Goal: Find specific page/section: Find specific page/section

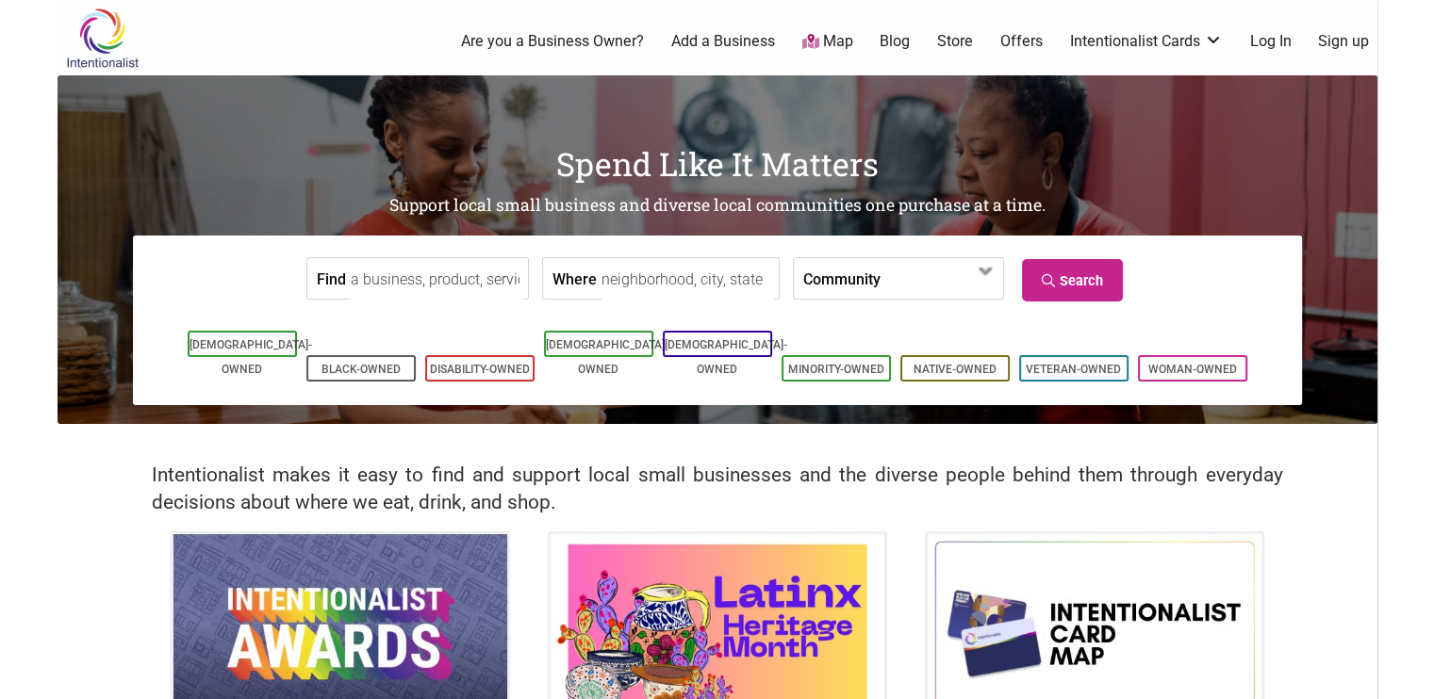
click at [437, 278] on input "Find" at bounding box center [437, 279] width 173 height 42
click at [633, 289] on input "Where" at bounding box center [687, 279] width 173 height 42
type input "[GEOGRAPHIC_DATA], [GEOGRAPHIC_DATA]"
click at [920, 280] on span at bounding box center [934, 280] width 81 height 32
click at [400, 279] on input "Find" at bounding box center [437, 279] width 173 height 42
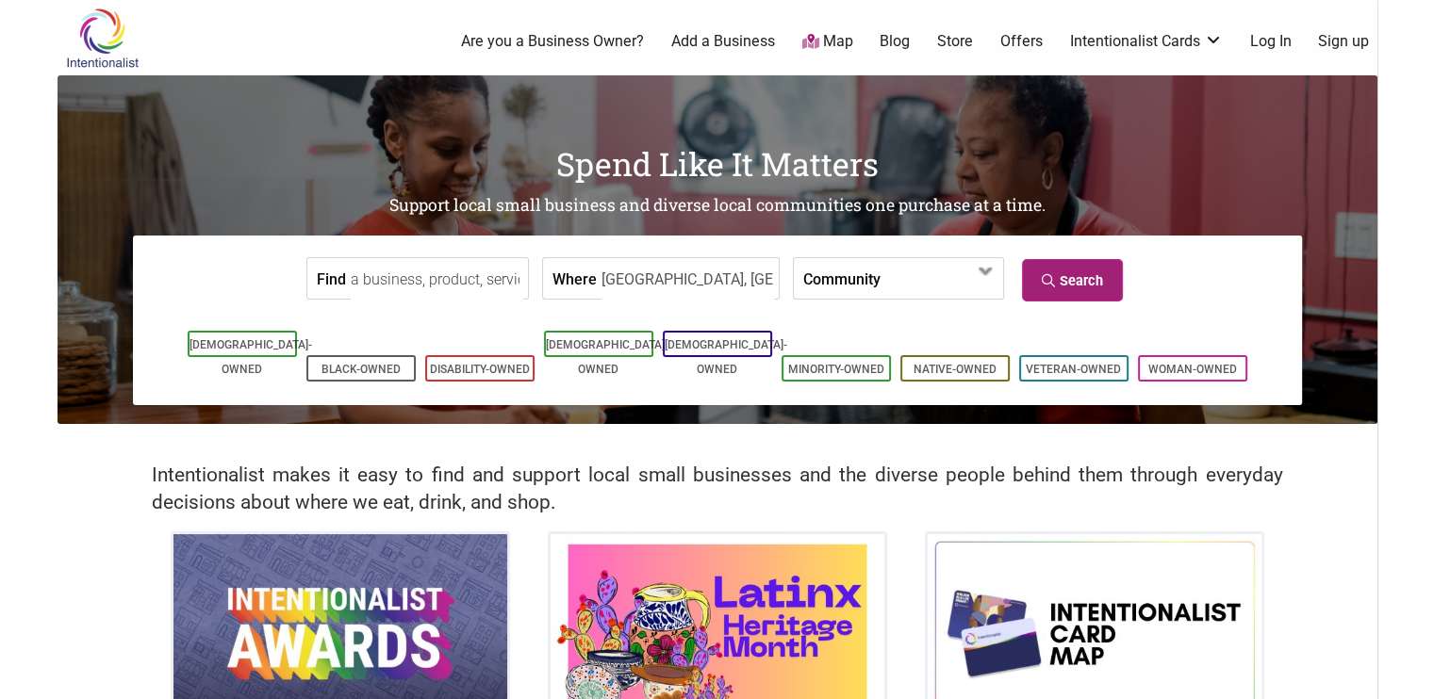
click at [1066, 271] on link "Search" at bounding box center [1072, 280] width 101 height 42
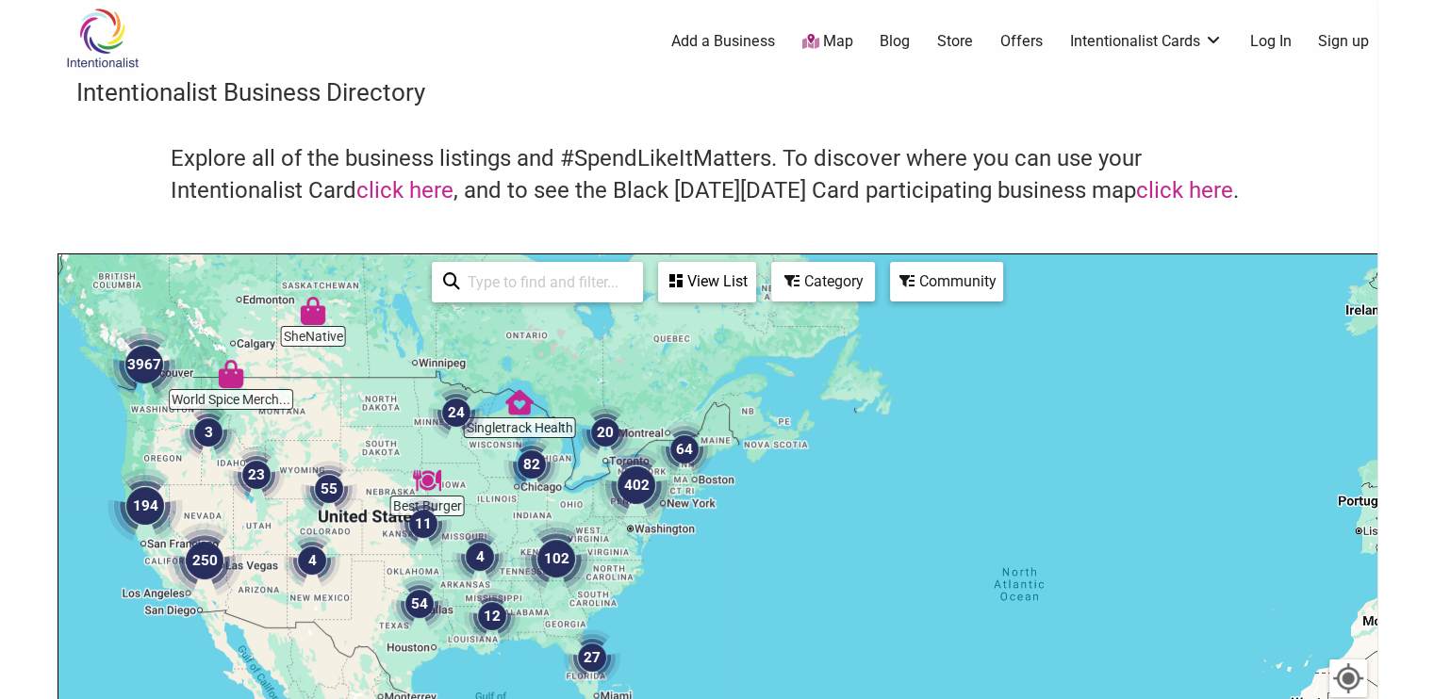
drag, startPoint x: 1196, startPoint y: 504, endPoint x: 715, endPoint y: 340, distance: 508.9
click at [714, 341] on div at bounding box center [717, 621] width 1318 height 733
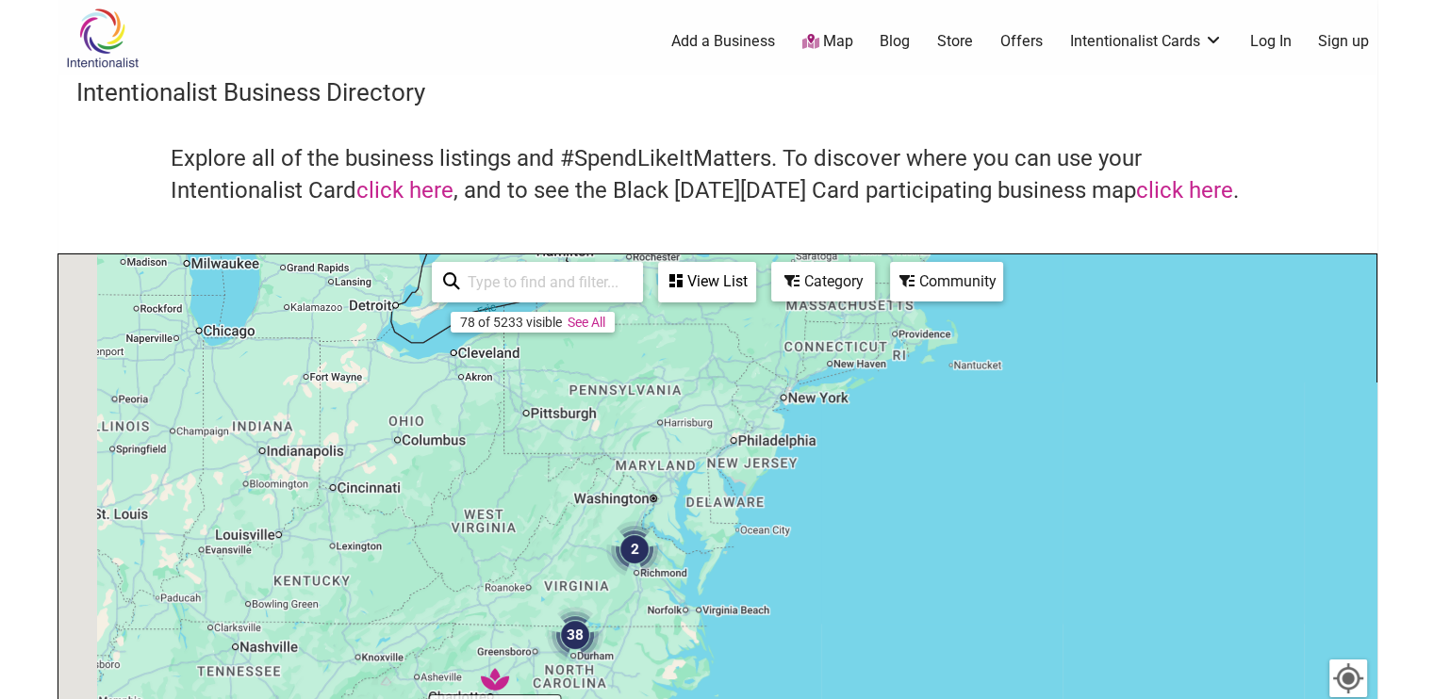
drag, startPoint x: 656, startPoint y: 400, endPoint x: 1060, endPoint y: 699, distance: 502.7
click at [1060, 699] on div at bounding box center [717, 621] width 1318 height 733
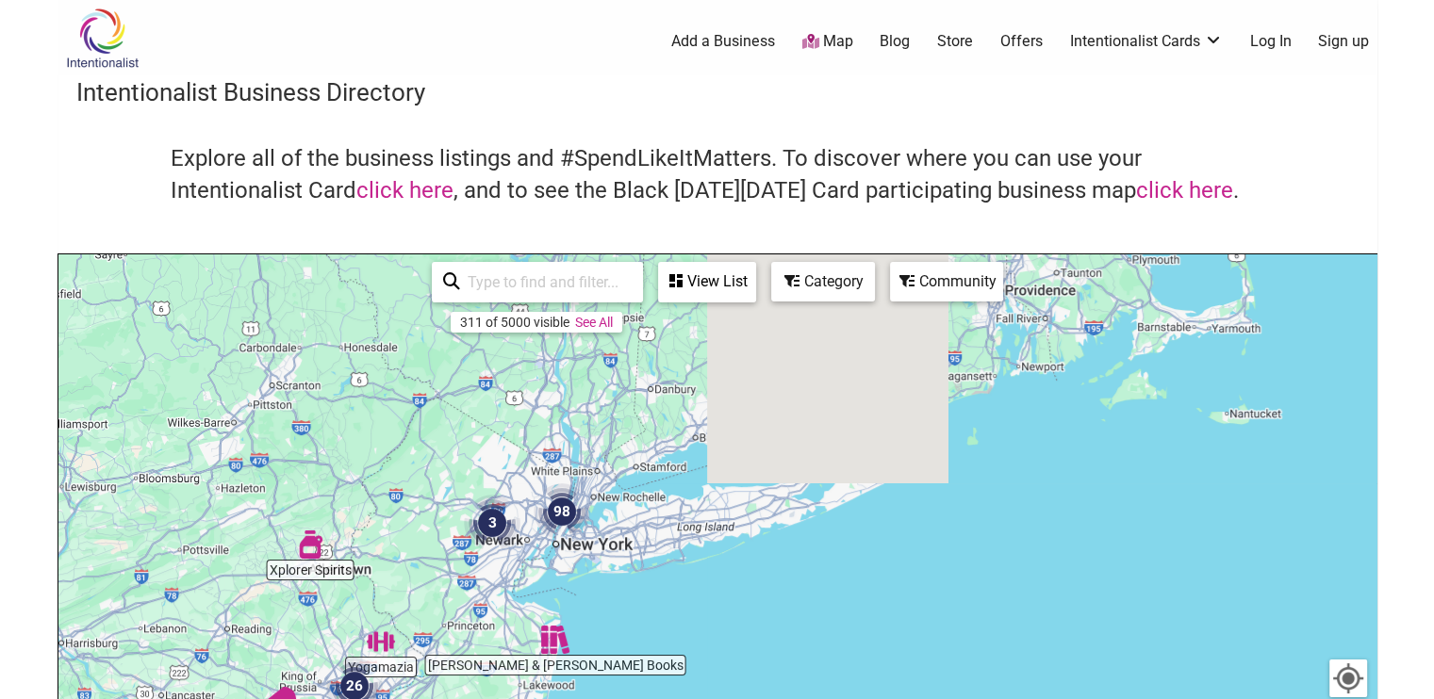
drag, startPoint x: 686, startPoint y: 392, endPoint x: 630, endPoint y: 659, distance: 272.7
click at [625, 682] on div at bounding box center [717, 621] width 1318 height 733
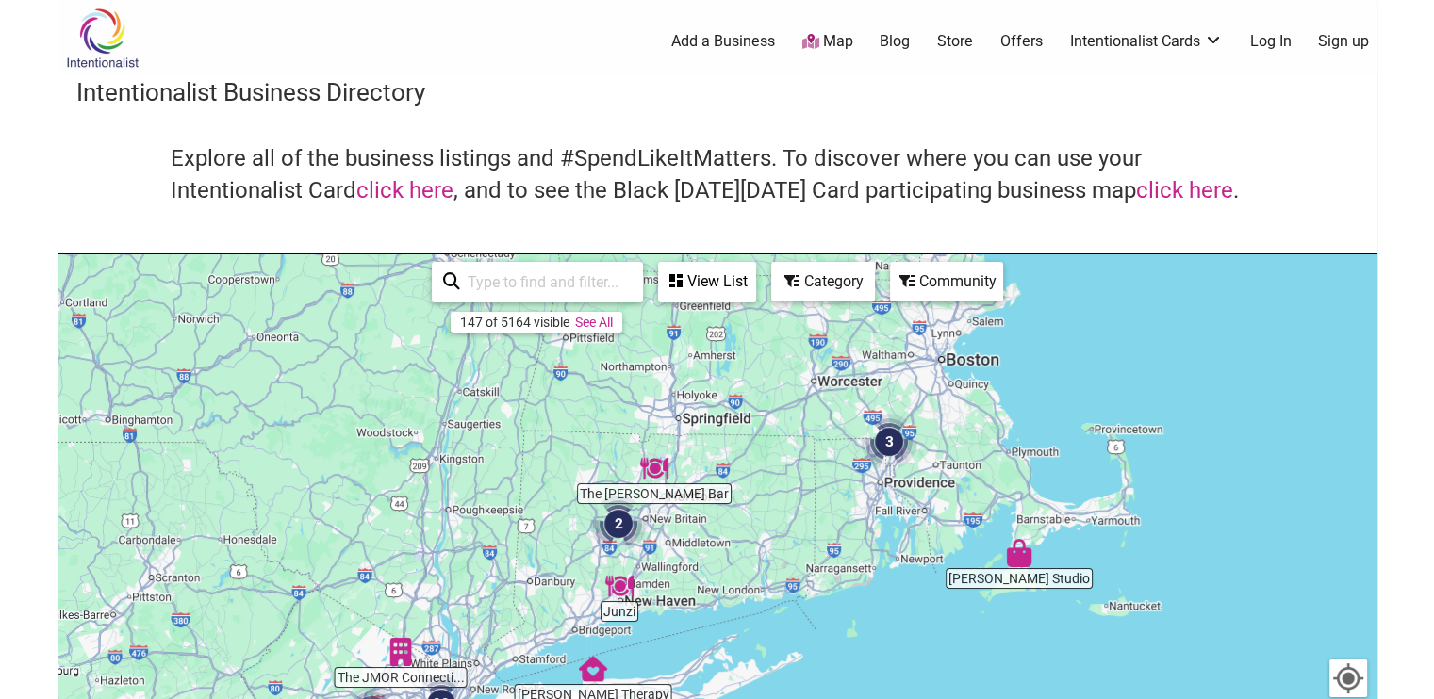
drag, startPoint x: 718, startPoint y: 474, endPoint x: 646, endPoint y: 613, distance: 156.4
click at [646, 613] on div at bounding box center [717, 621] width 1318 height 733
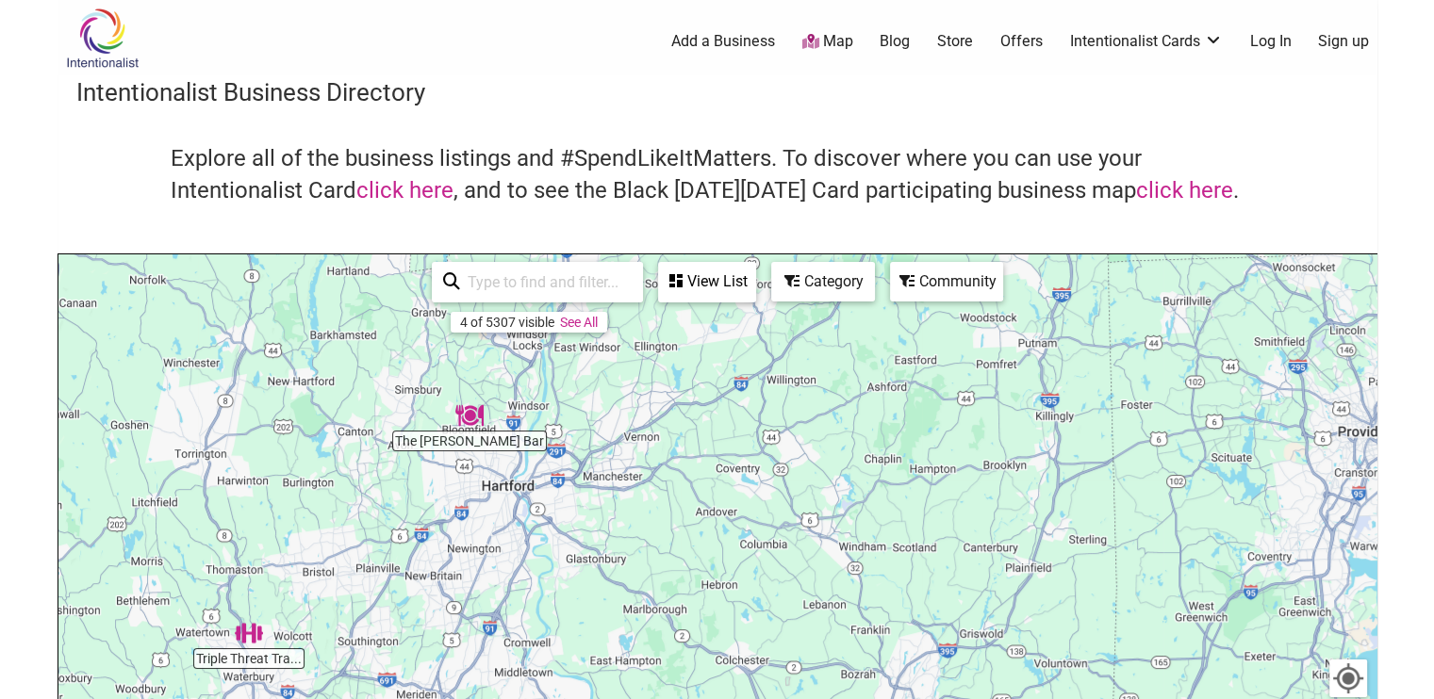
drag, startPoint x: 909, startPoint y: 467, endPoint x: 680, endPoint y: 580, distance: 255.5
click at [650, 604] on div at bounding box center [717, 621] width 1318 height 733
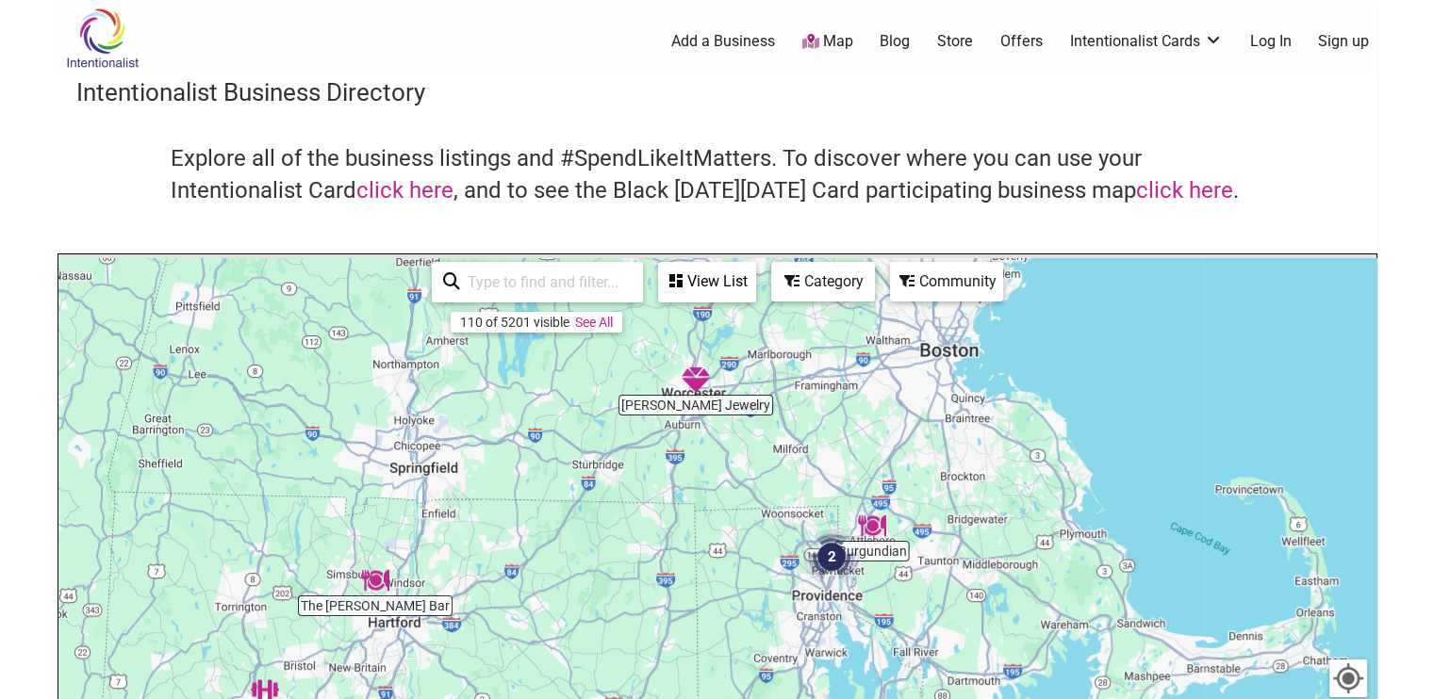
drag, startPoint x: 913, startPoint y: 453, endPoint x: 650, endPoint y: 608, distance: 304.3
click at [646, 616] on div at bounding box center [717, 621] width 1318 height 733
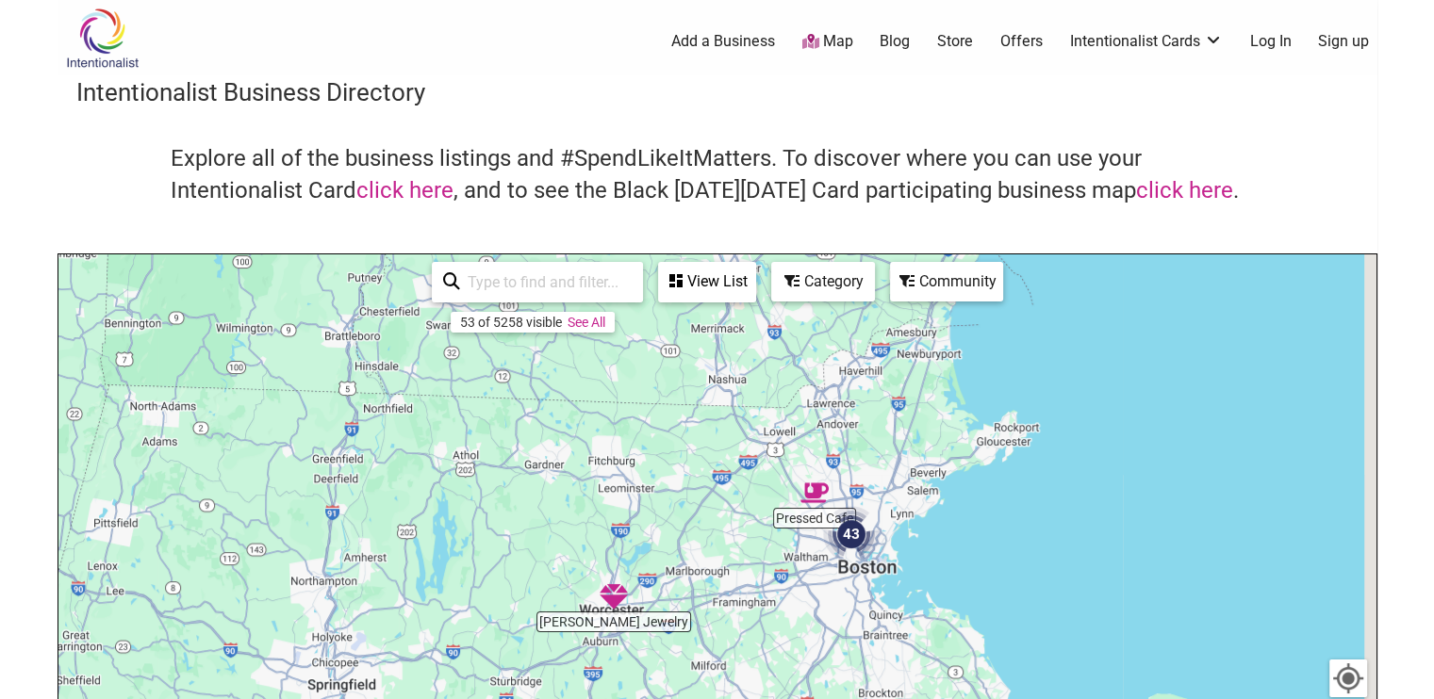
drag, startPoint x: 840, startPoint y: 415, endPoint x: 765, endPoint y: 568, distance: 170.8
click at [766, 608] on div at bounding box center [717, 621] width 1318 height 733
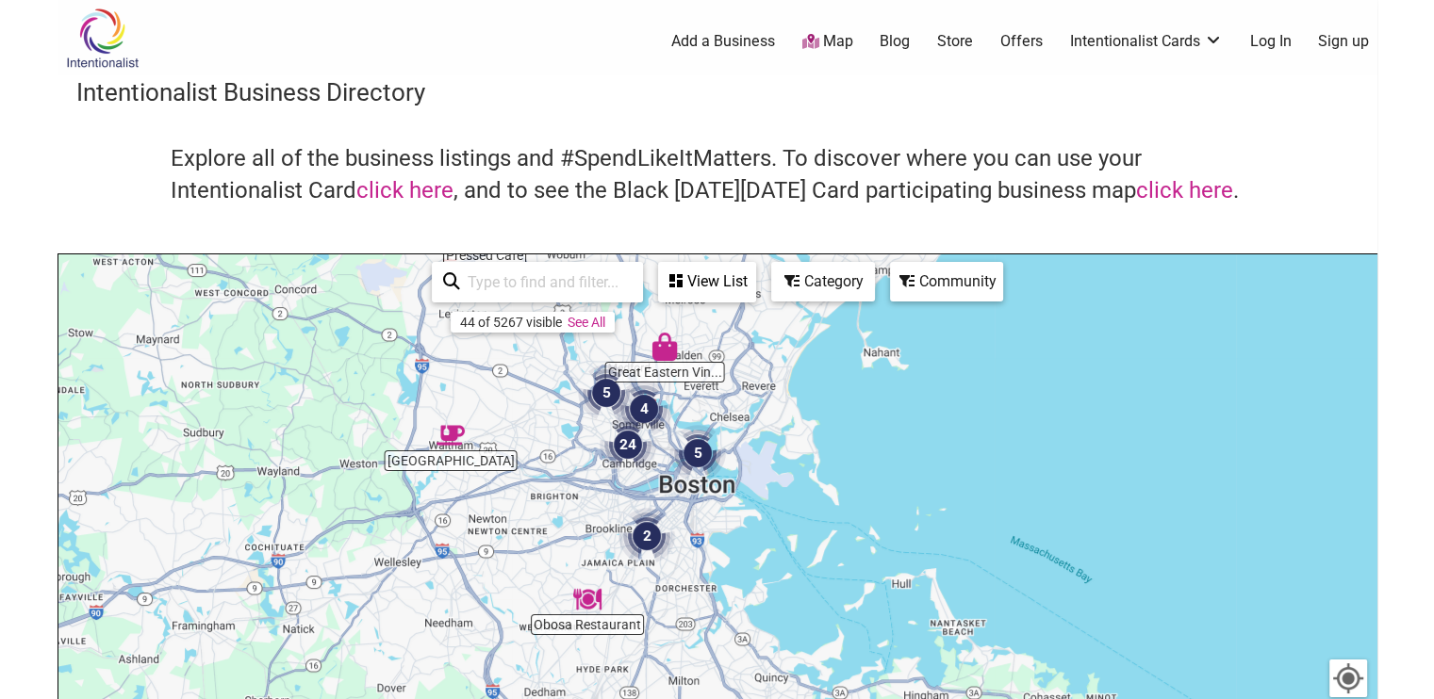
drag, startPoint x: 725, startPoint y: 504, endPoint x: 745, endPoint y: 354, distance: 152.1
click at [745, 354] on div at bounding box center [717, 621] width 1318 height 733
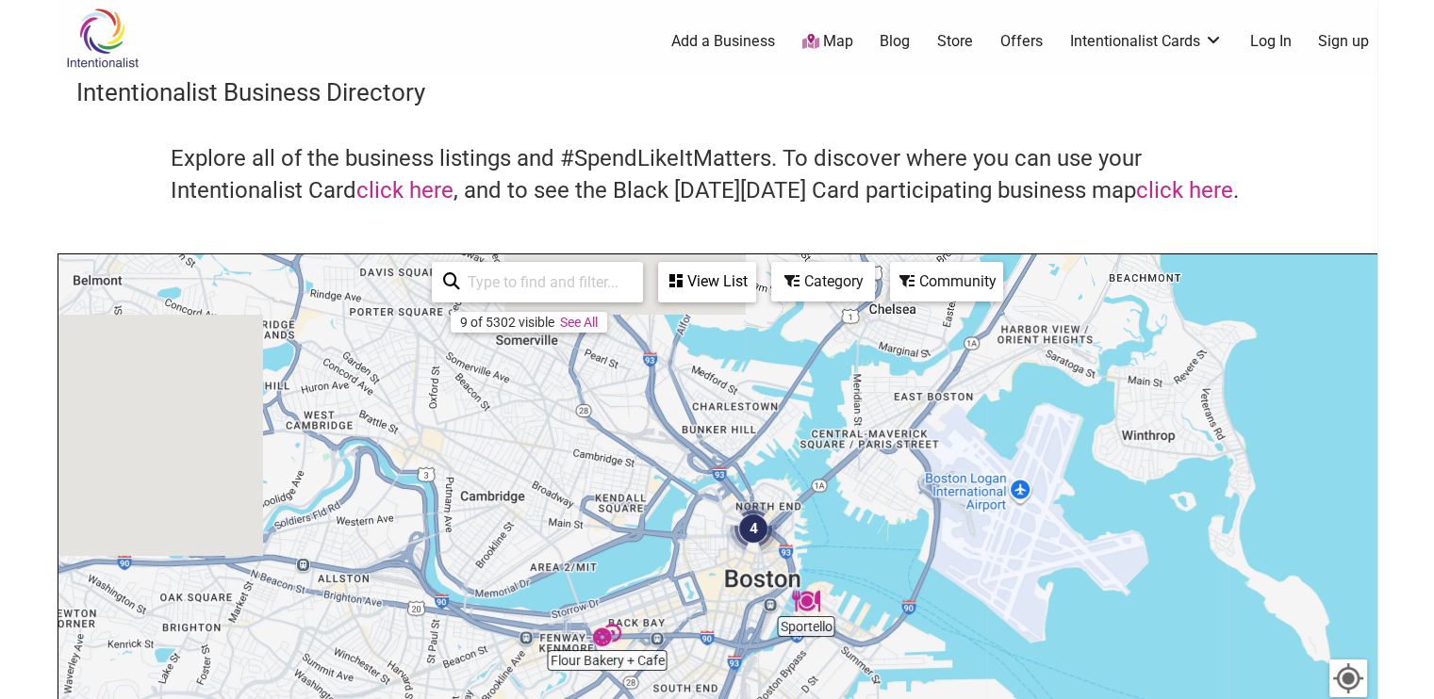
drag, startPoint x: 445, startPoint y: 391, endPoint x: 979, endPoint y: 663, distance: 599.5
click at [979, 663] on div at bounding box center [717, 621] width 1318 height 733
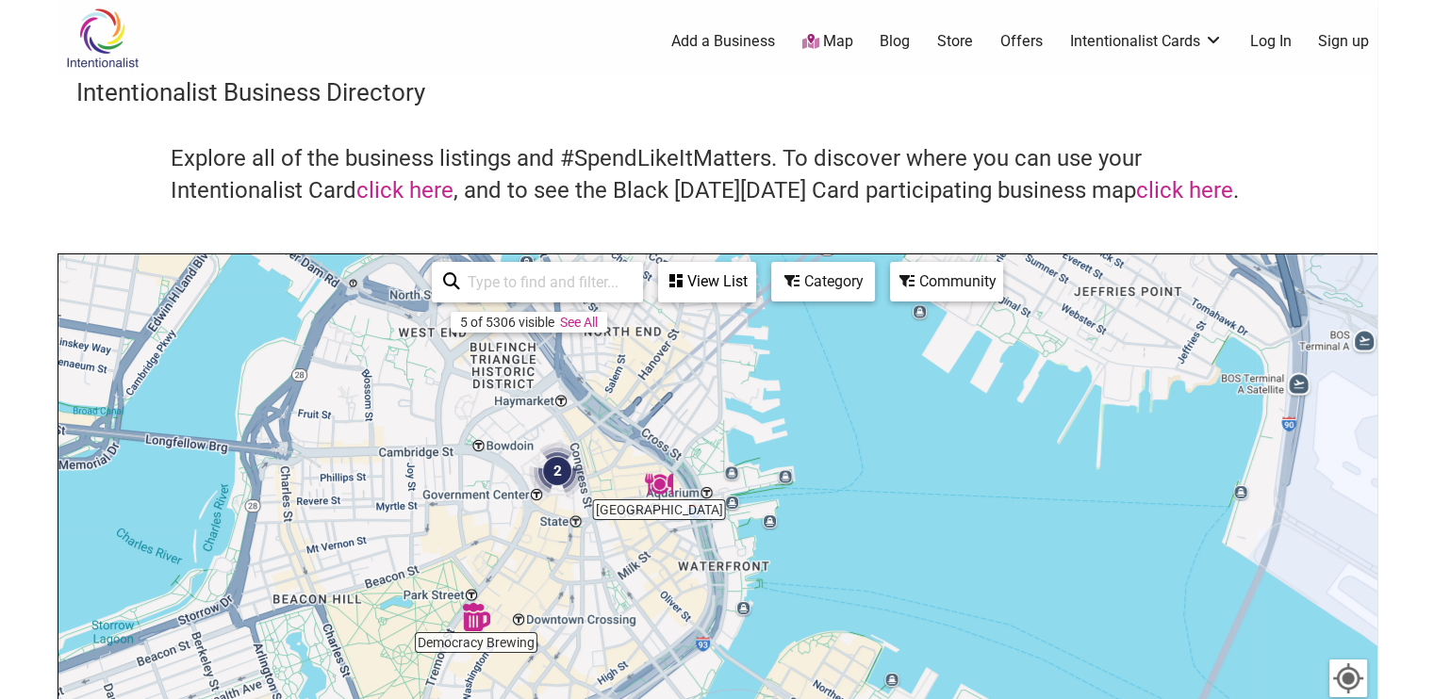
drag, startPoint x: 822, startPoint y: 603, endPoint x: 928, endPoint y: 334, distance: 289.5
click at [922, 335] on div at bounding box center [717, 621] width 1318 height 733
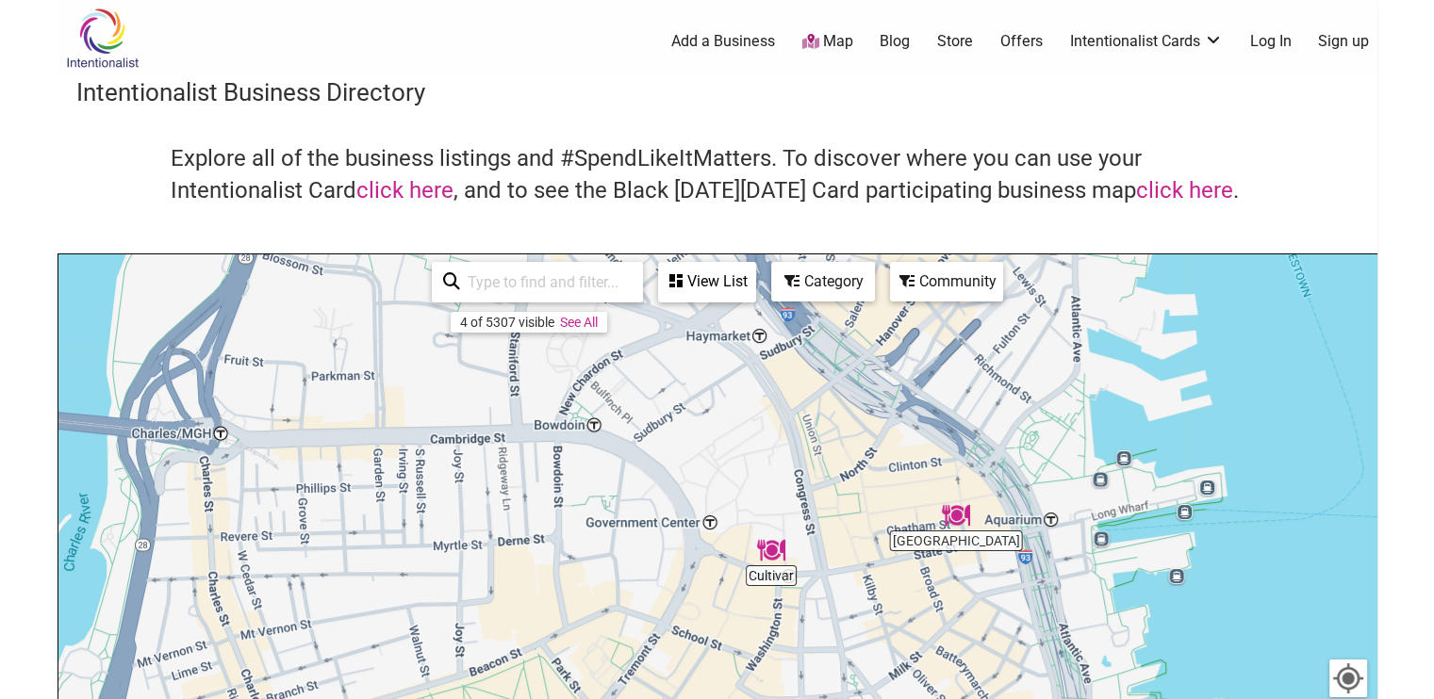
drag, startPoint x: 716, startPoint y: 530, endPoint x: 990, endPoint y: 697, distance: 321.1
click at [990, 697] on div at bounding box center [717, 621] width 1318 height 733
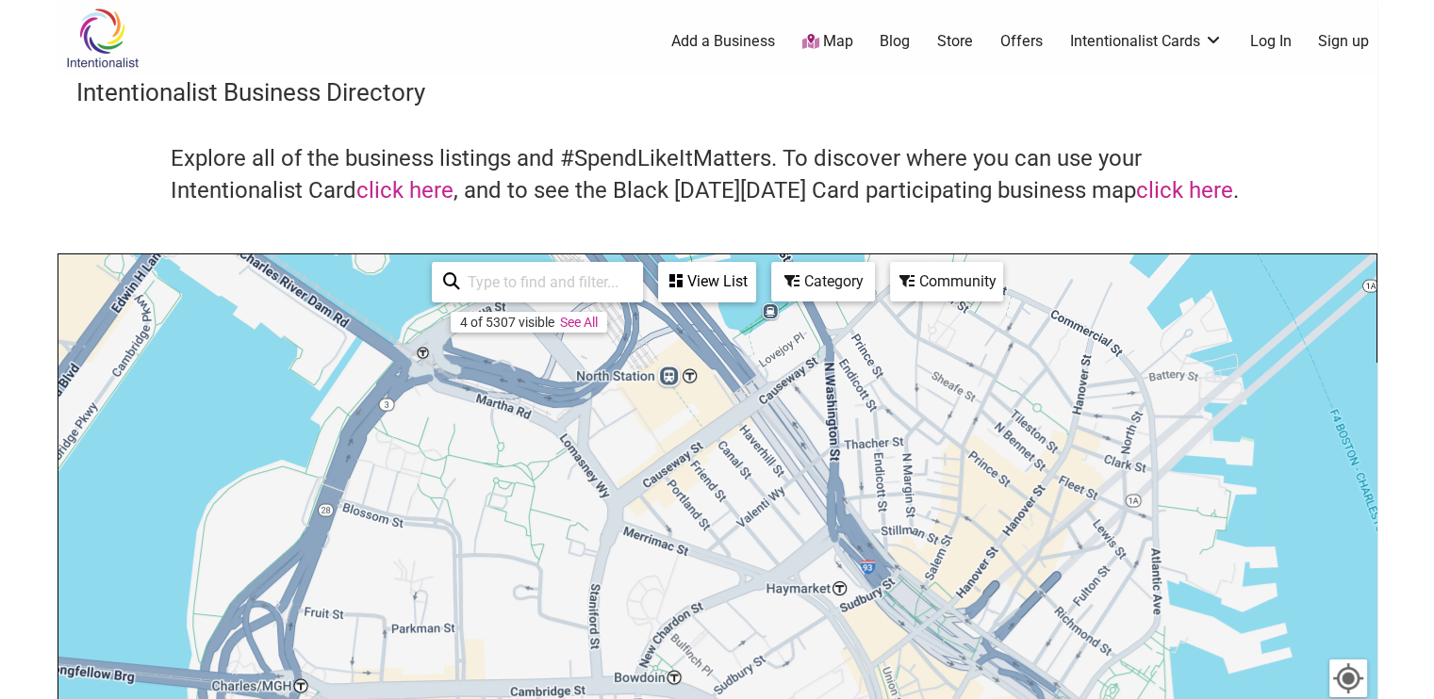
drag, startPoint x: 864, startPoint y: 422, endPoint x: 807, endPoint y: 662, distance: 246.0
click at [807, 662] on div at bounding box center [717, 621] width 1318 height 733
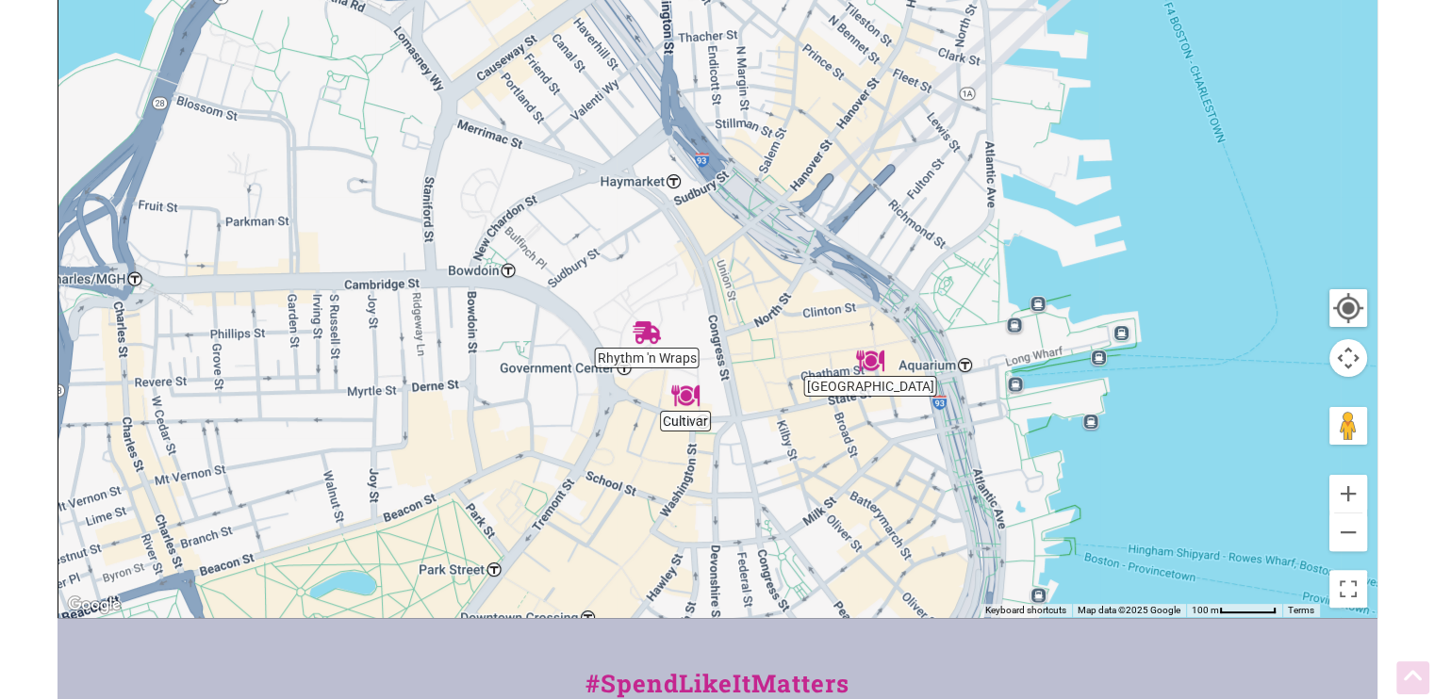
scroll to position [377, 0]
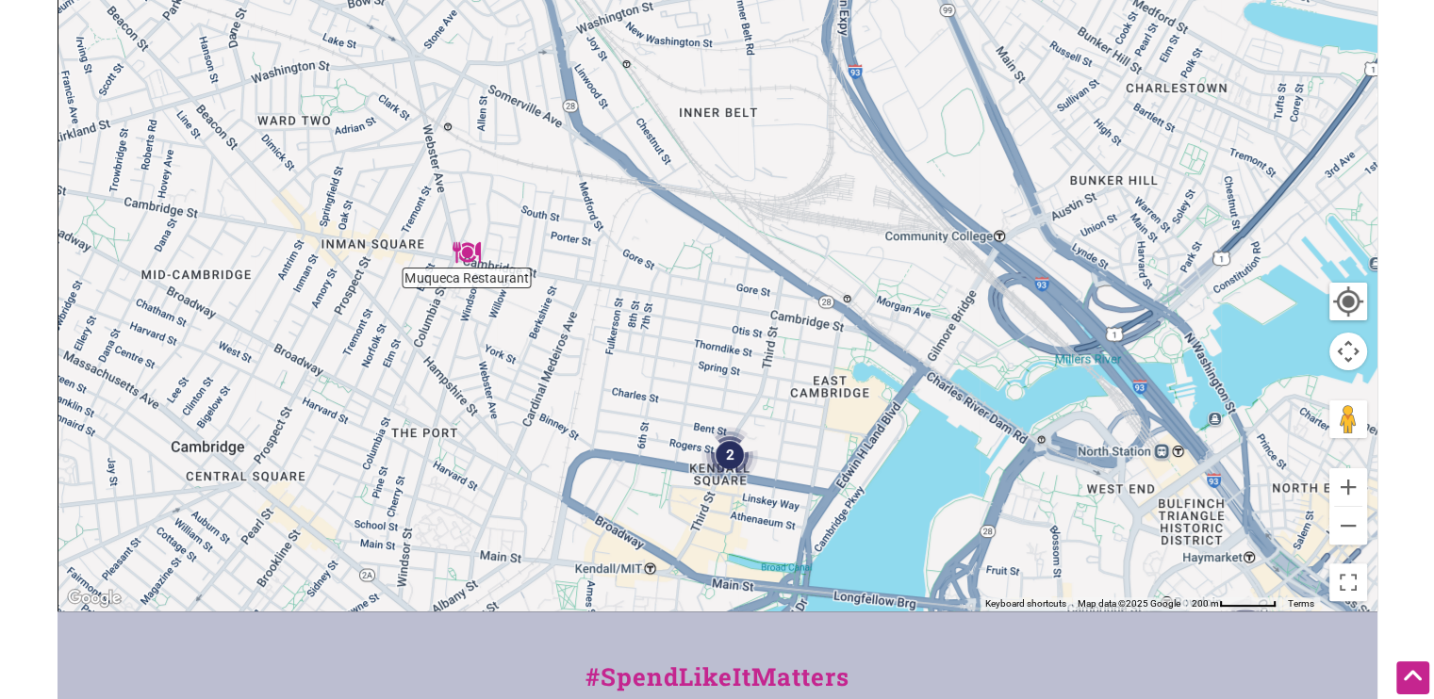
drag, startPoint x: 824, startPoint y: 86, endPoint x: 1232, endPoint y: 335, distance: 478.1
click at [1234, 351] on div at bounding box center [717, 243] width 1318 height 733
